Goal: Task Accomplishment & Management: Manage account settings

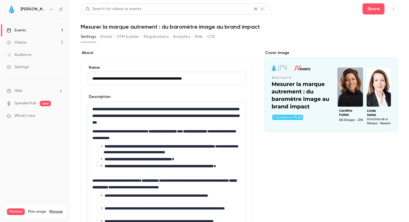
click at [354, 82] on div "Cover image" at bounding box center [331, 91] width 134 height 82
click at [0, 0] on input "Cover image" at bounding box center [0, 0] width 0 height 0
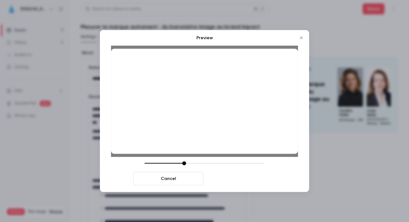
click at [236, 177] on button "Save cover" at bounding box center [241, 178] width 70 height 13
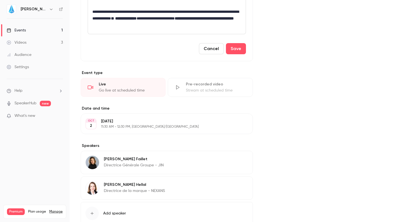
scroll to position [239, 0]
click at [231, 48] on button "Save" at bounding box center [236, 49] width 20 height 11
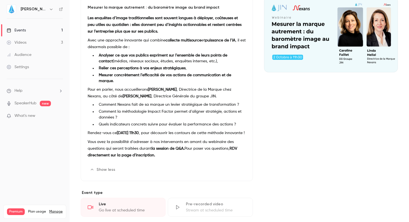
scroll to position [0, 0]
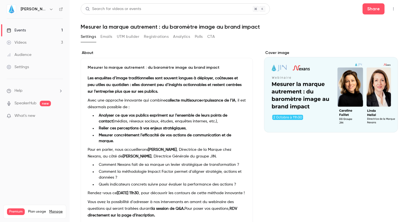
click at [347, 101] on div "Cover image" at bounding box center [331, 91] width 134 height 82
click at [0, 0] on input "Cover image" at bounding box center [0, 0] width 0 height 0
click at [350, 87] on div "Cover image" at bounding box center [331, 91] width 134 height 82
click at [0, 0] on input "Cover image" at bounding box center [0, 0] width 0 height 0
